Goal: Information Seeking & Learning: Find specific fact

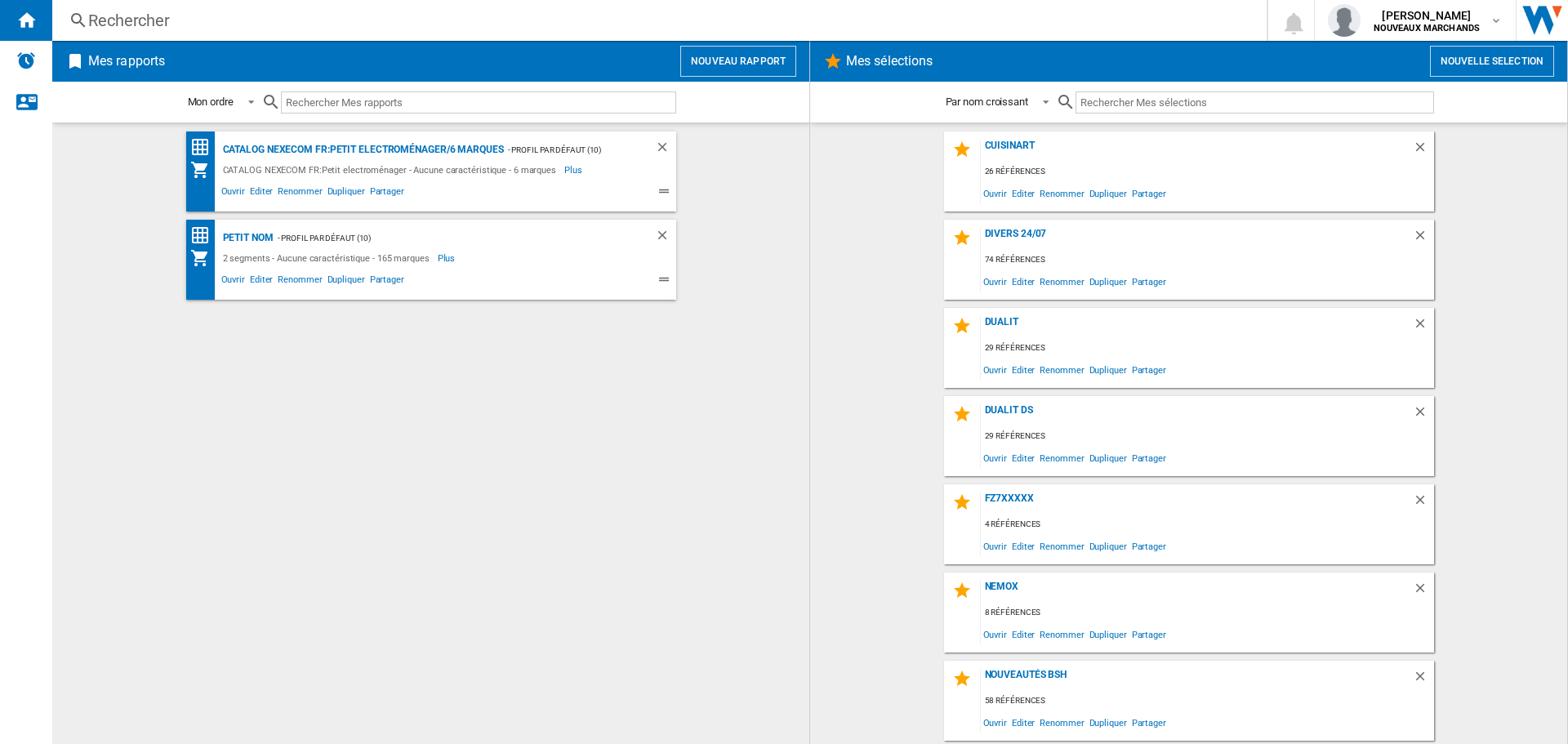
click at [138, 19] on div "Rechercher" at bounding box center [656, 20] width 1136 height 23
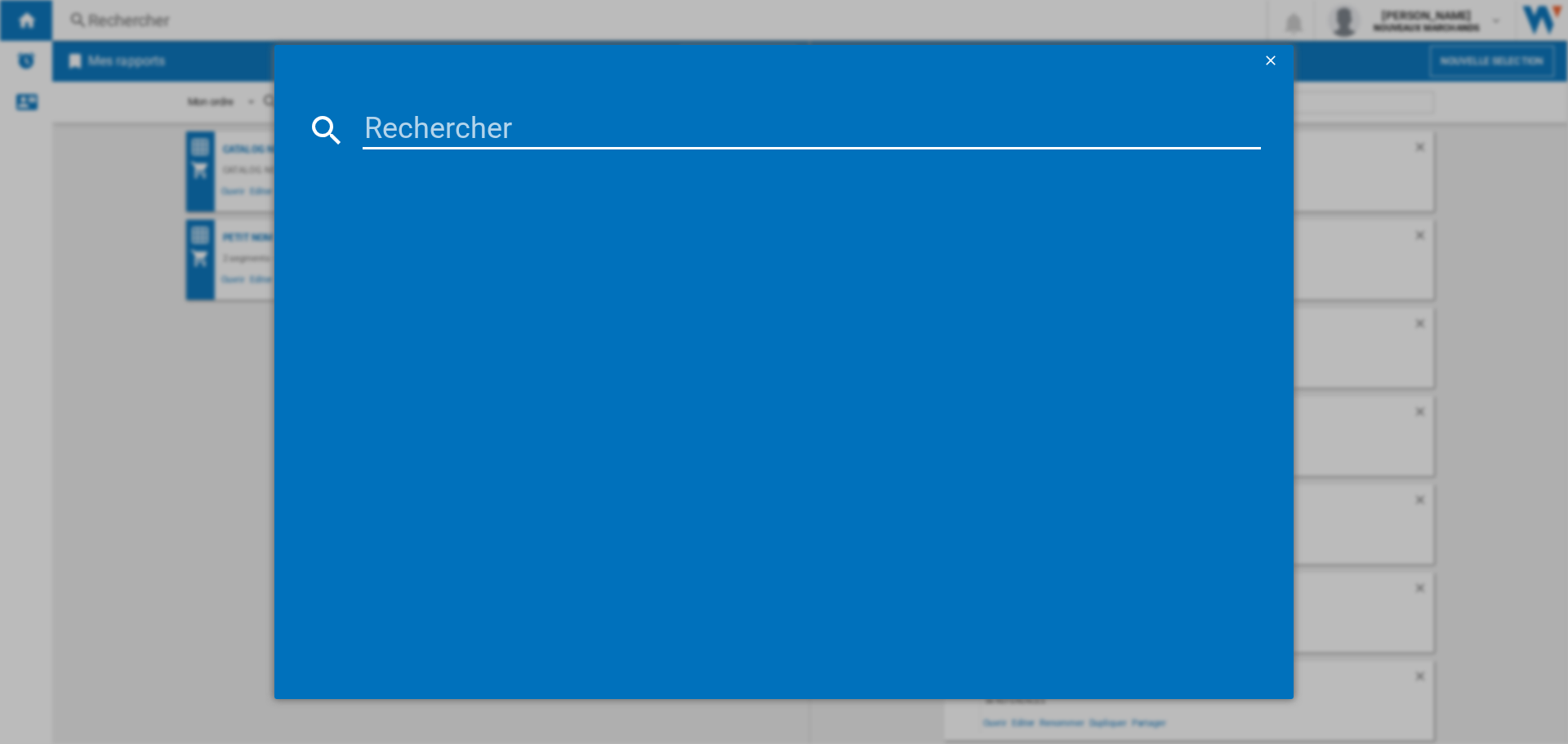
click at [411, 116] on input at bounding box center [812, 130] width 898 height 39
paste input "3045386358175"
type input "3045386358175"
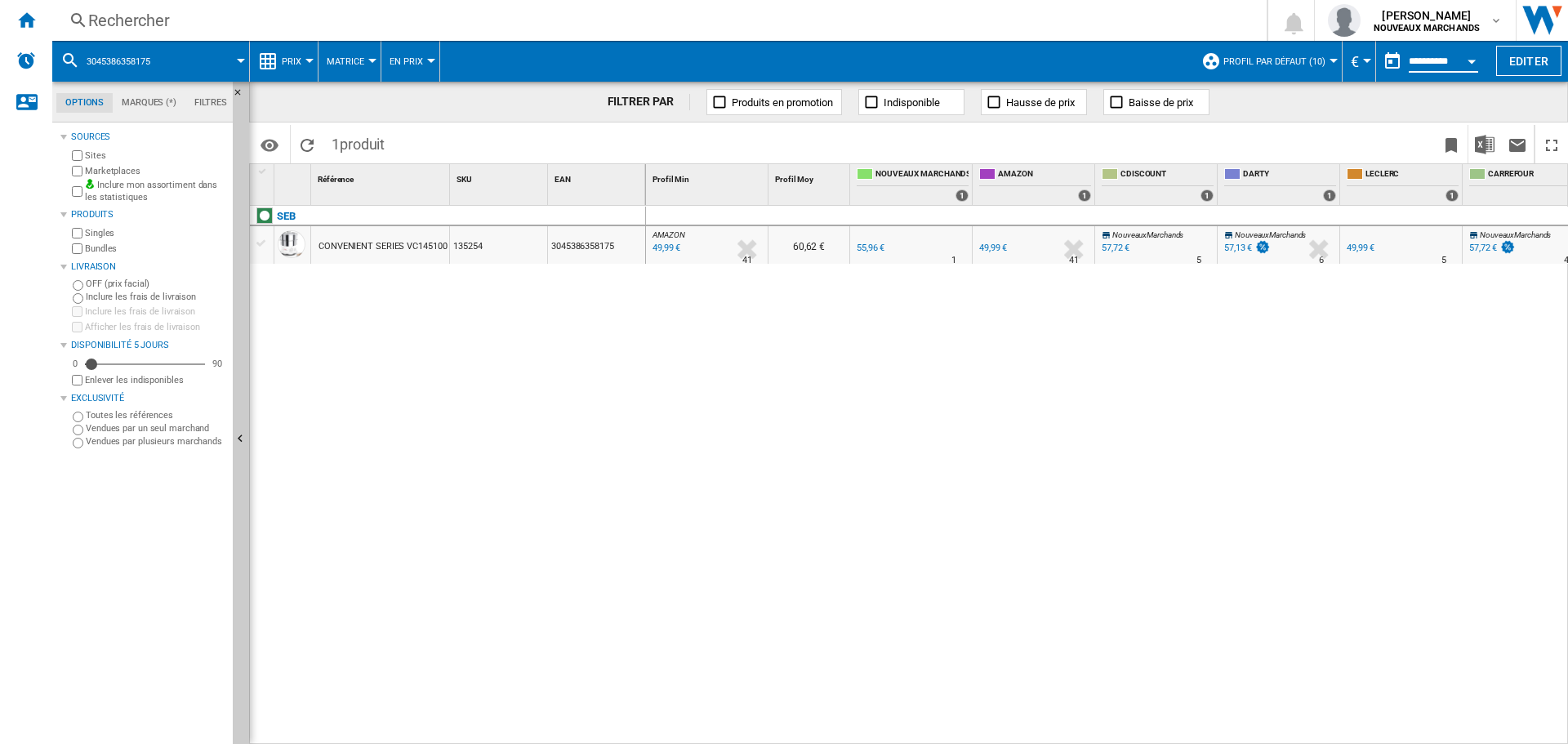
click at [1453, 60] on input "**********" at bounding box center [1443, 63] width 69 height 14
click at [1471, 60] on div "Open calendar" at bounding box center [1471, 61] width 9 height 4
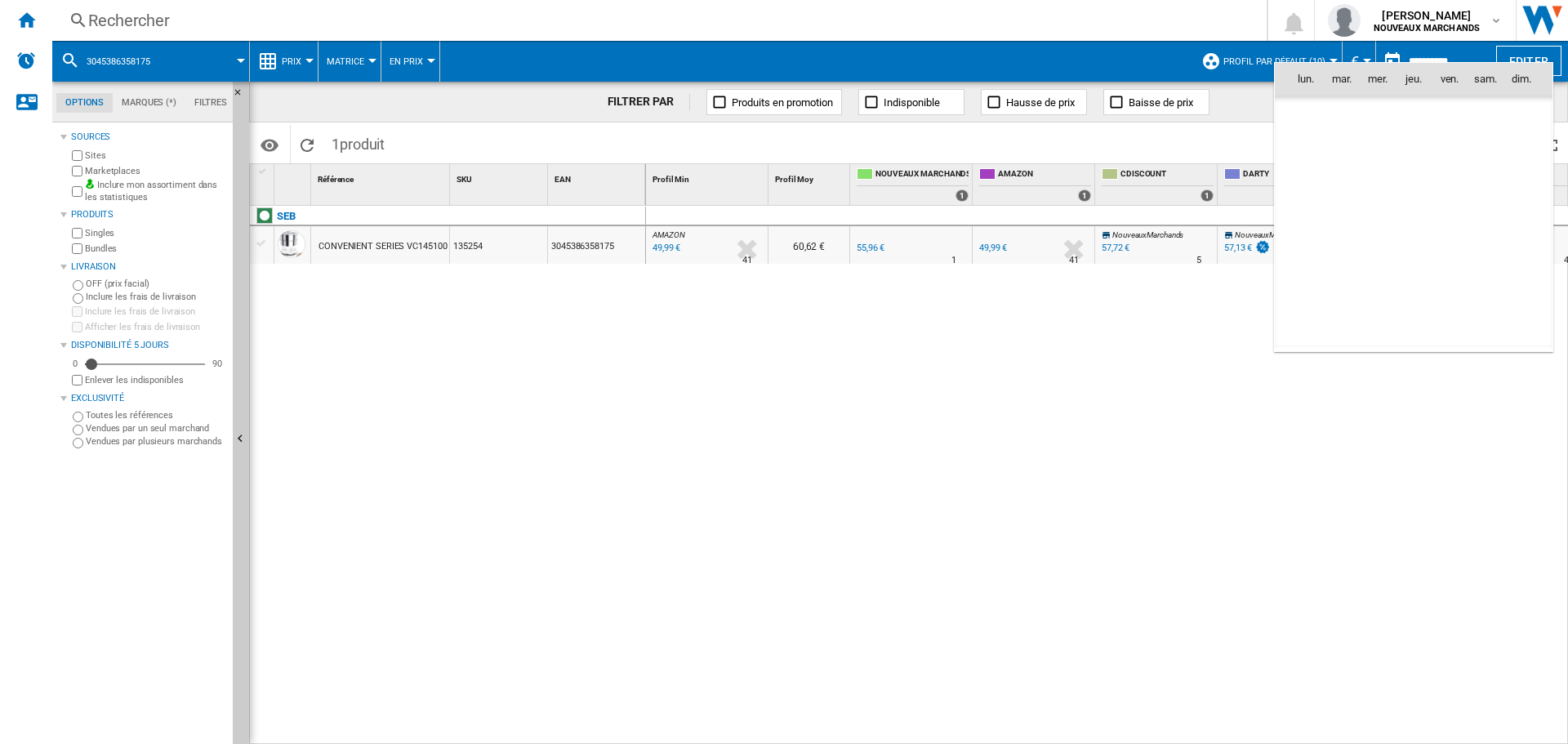
scroll to position [7793, 0]
click at [1471, 59] on div at bounding box center [784, 372] width 1568 height 744
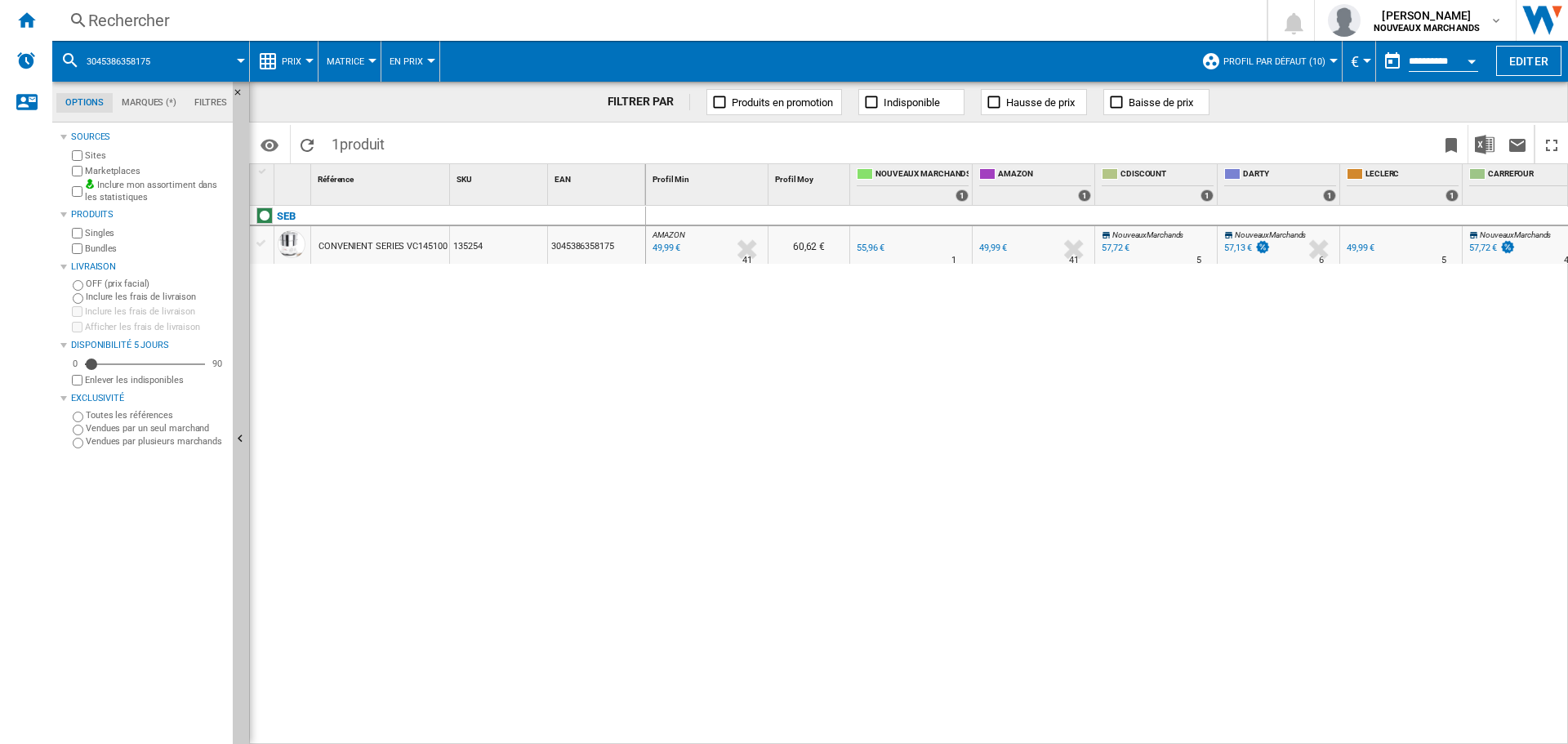
click at [1201, 361] on div "AMAZON : FR AMAZON -10.7 % 49,99 € % N/A 41 AMAZON : FR AMAZON 60,62 € FR NOUVE…" at bounding box center [1107, 475] width 923 height 540
click at [668, 247] on div "49,99 €" at bounding box center [664, 248] width 30 height 16
